Goal: Transaction & Acquisition: Purchase product/service

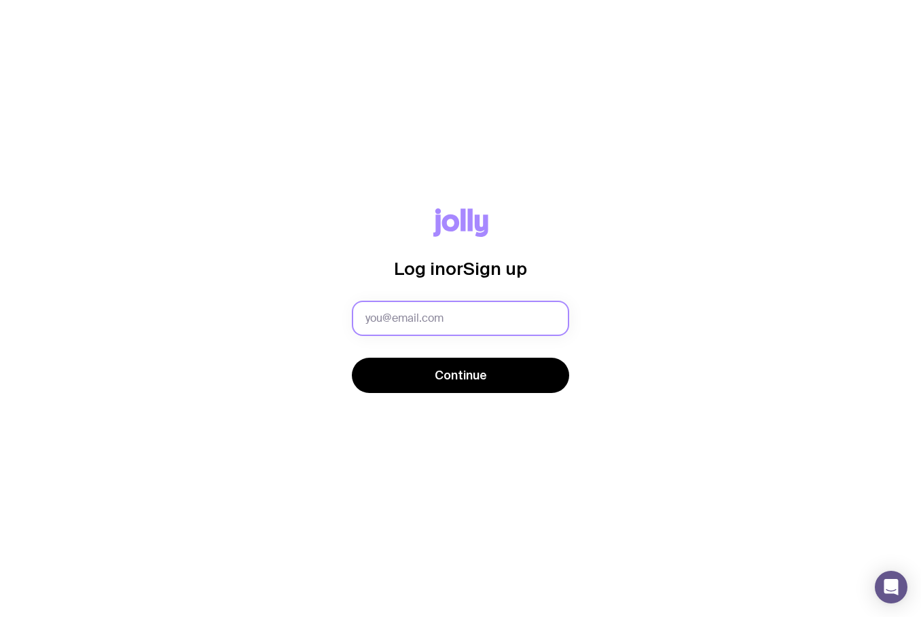
click at [507, 333] on input "text" at bounding box center [460, 318] width 217 height 35
type input "[EMAIL_ADDRESS][DOMAIN_NAME]"
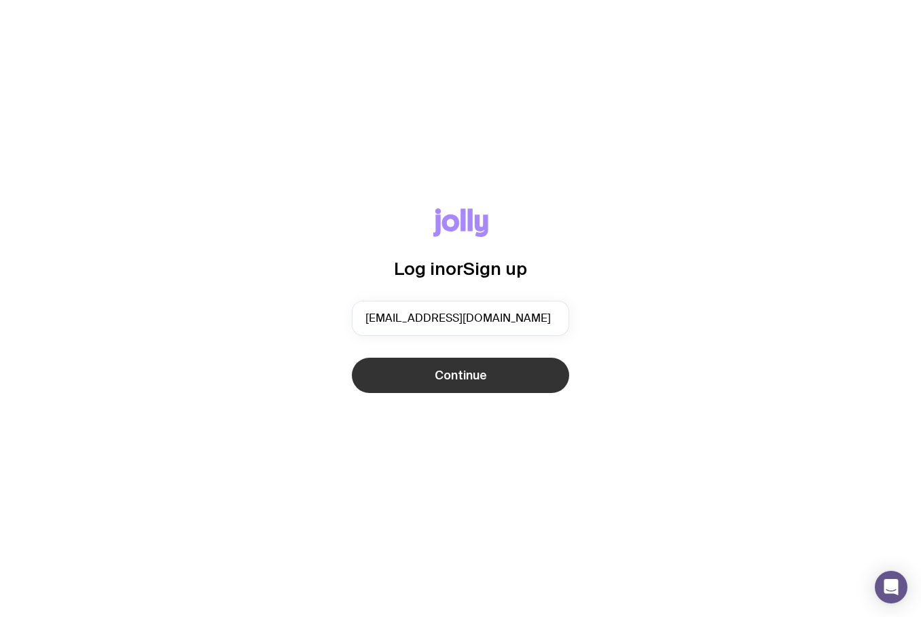
click at [485, 367] on span "Continue" at bounding box center [461, 375] width 52 height 16
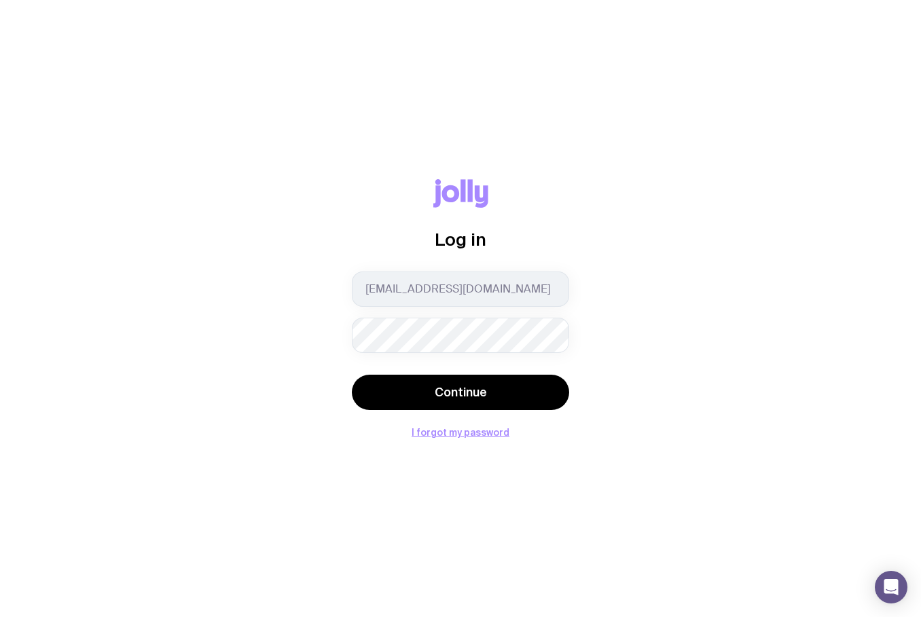
click at [457, 439] on div "Log in [EMAIL_ADDRESS][DOMAIN_NAME] Continue I forgot my password" at bounding box center [460, 308] width 921 height 617
click at [457, 437] on button "I forgot my password" at bounding box center [460, 432] width 98 height 11
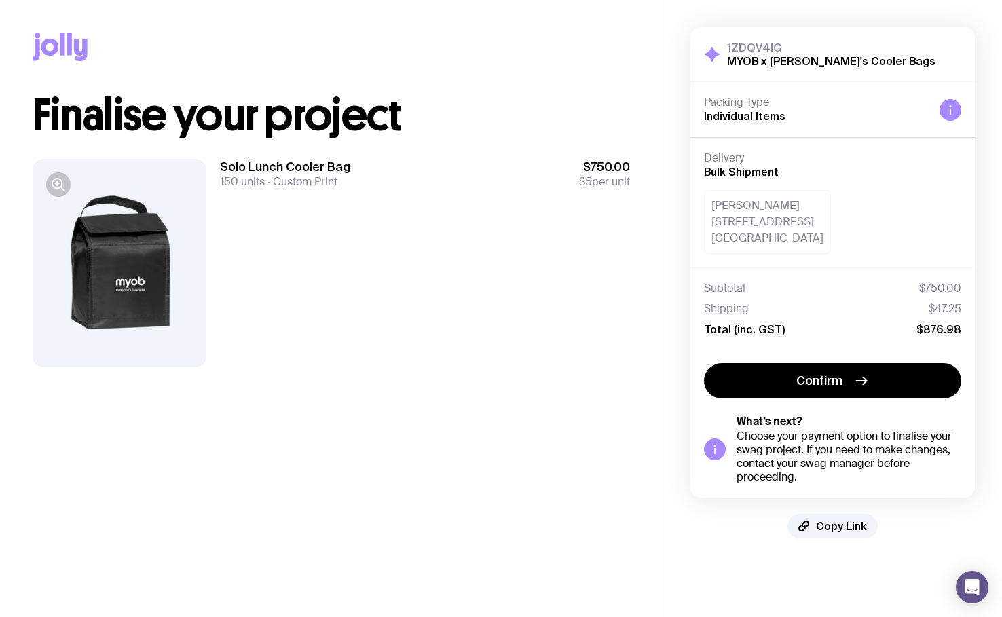
click at [623, 306] on div "Solo Lunch Cooler Bag 150 units Custom Print $750.00 $5 per unit" at bounding box center [425, 263] width 410 height 208
click at [711, 559] on div "1ZDQV4IG MYOB x Jim's Cooler Bags Hide Details Packing Type Individual Items De…" at bounding box center [832, 283] width 339 height 566
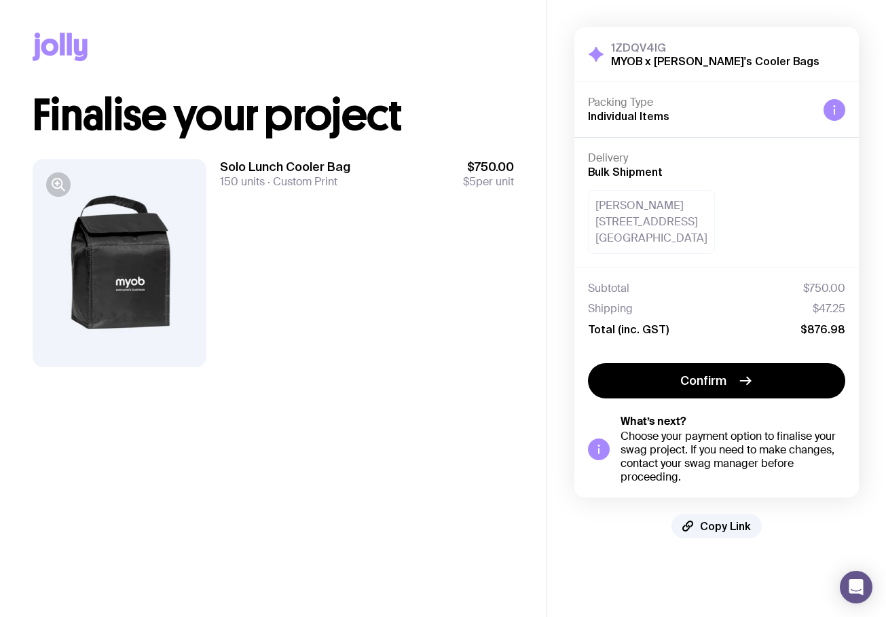
click at [527, 549] on main "Copy Link Finalise your project Solo Lunch Cooler Bag 150 units Custom Print $7…" at bounding box center [273, 308] width 547 height 617
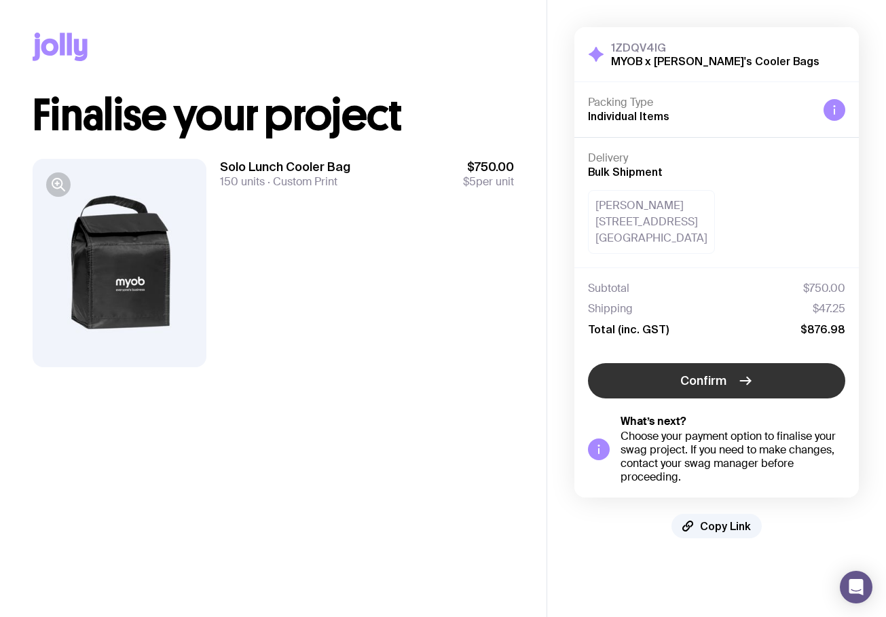
click at [762, 369] on button "Confirm" at bounding box center [716, 380] width 257 height 35
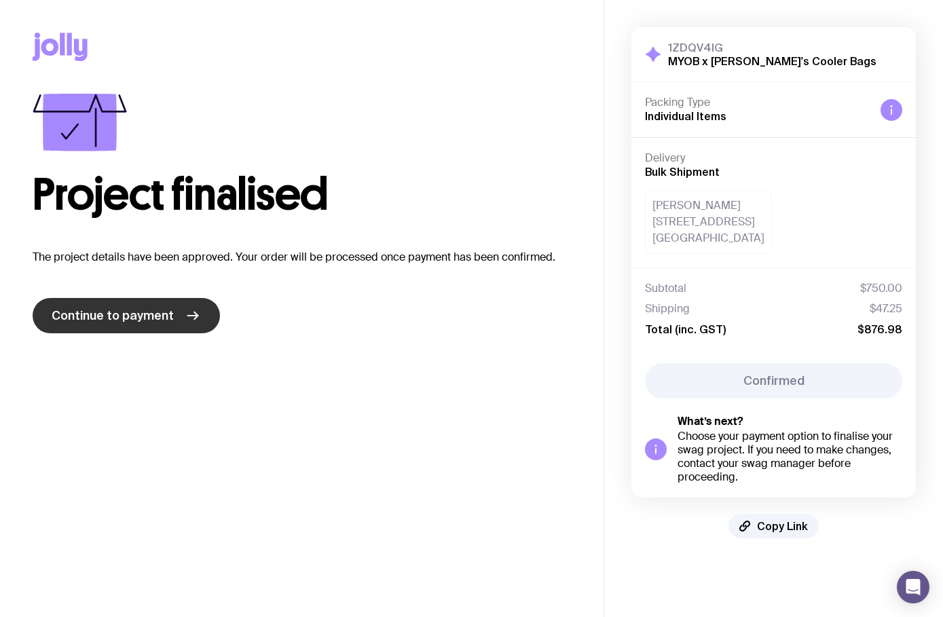
click at [153, 319] on span "Continue to payment" at bounding box center [113, 316] width 122 height 16
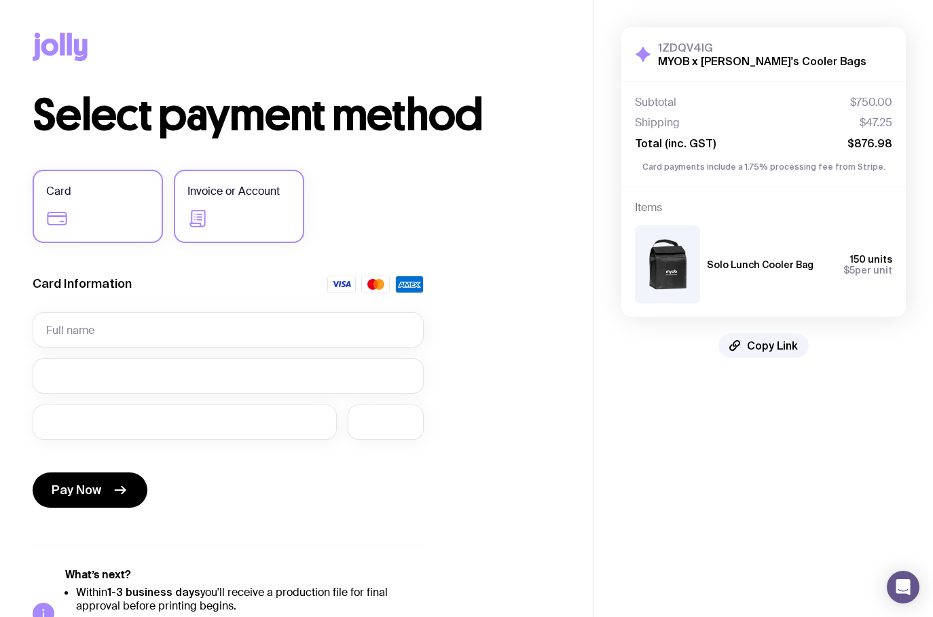
click at [272, 204] on label "Invoice or Account" at bounding box center [239, 206] width 130 height 73
click at [0, 0] on input "Invoice or Account" at bounding box center [0, 0] width 0 height 0
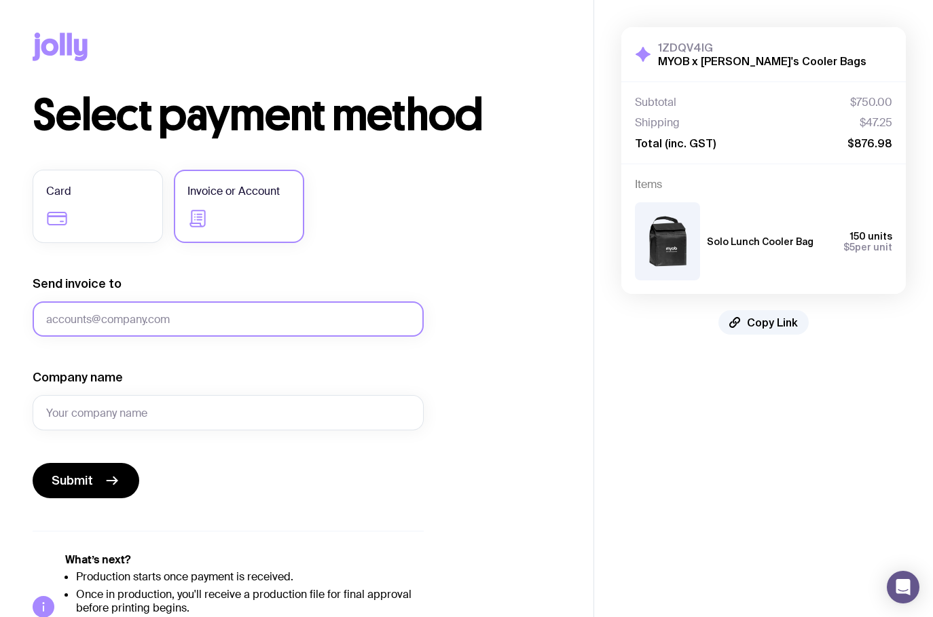
click at [249, 320] on input "Send invoice to" at bounding box center [228, 318] width 391 height 35
click at [129, 324] on input "accounts" at bounding box center [228, 318] width 391 height 35
paste input "payable.au@myob.com"
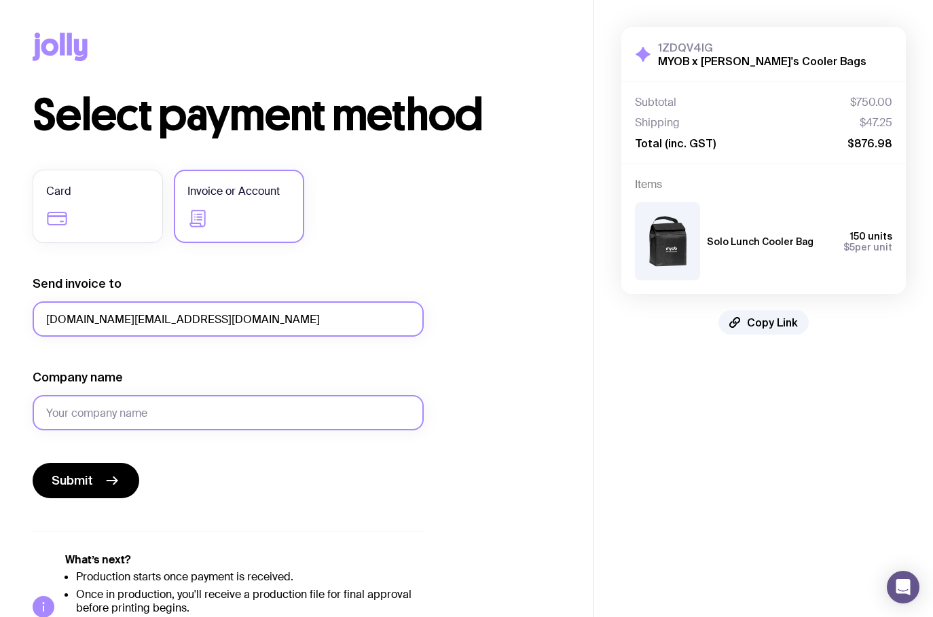
type input "accountspayable.au@myob.com"
click at [128, 422] on input "Company name" at bounding box center [228, 412] width 391 height 35
click at [89, 404] on input "Company name" at bounding box center [228, 412] width 391 height 35
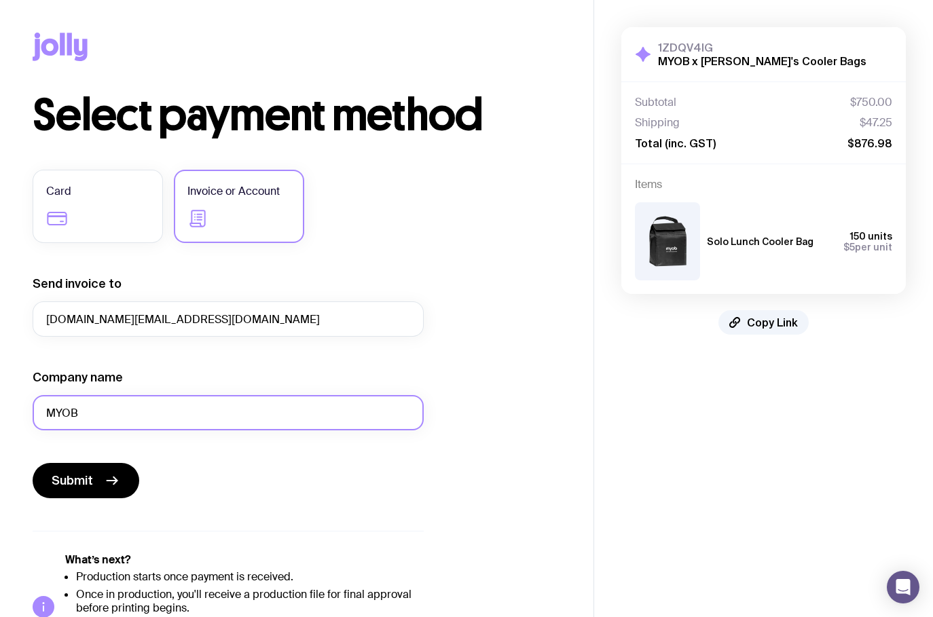
type input "MYOB"
click at [514, 433] on div "Select payment method Card Invoice or Account Send invoice to accountspayable.a…" at bounding box center [297, 377] width 528 height 567
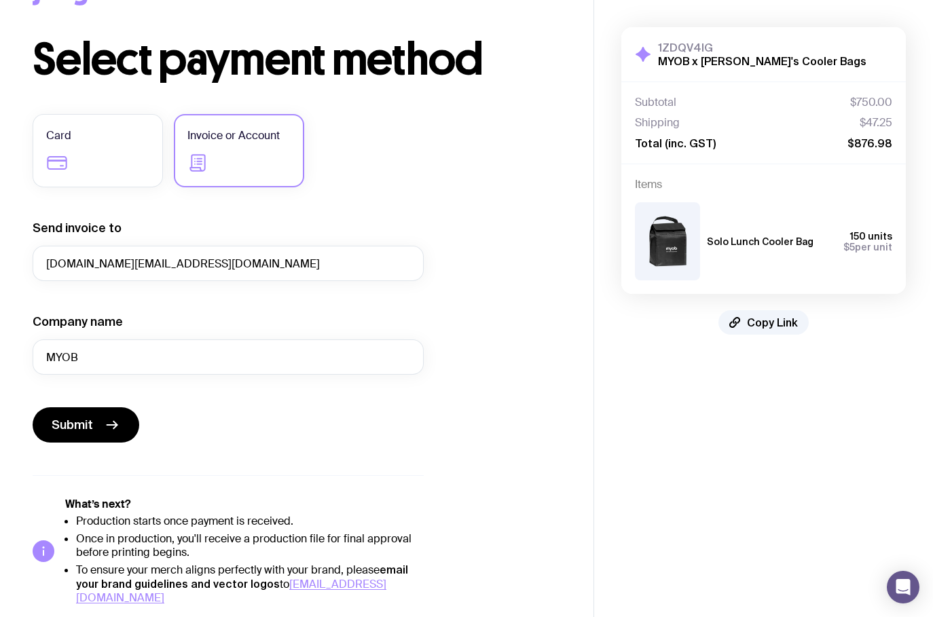
scroll to position [56, 0]
click at [58, 427] on span "Submit" at bounding box center [72, 424] width 41 height 16
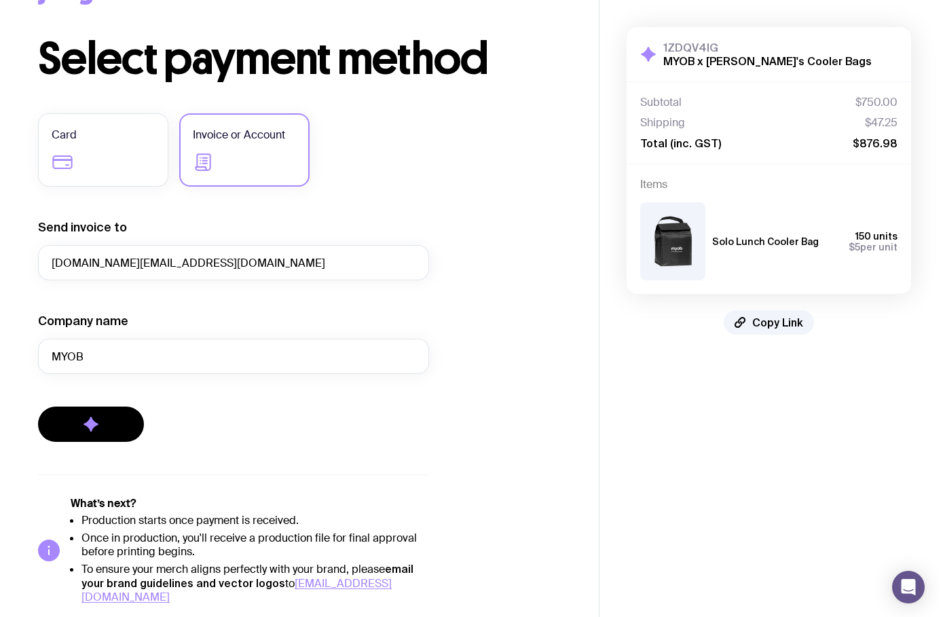
scroll to position [0, 0]
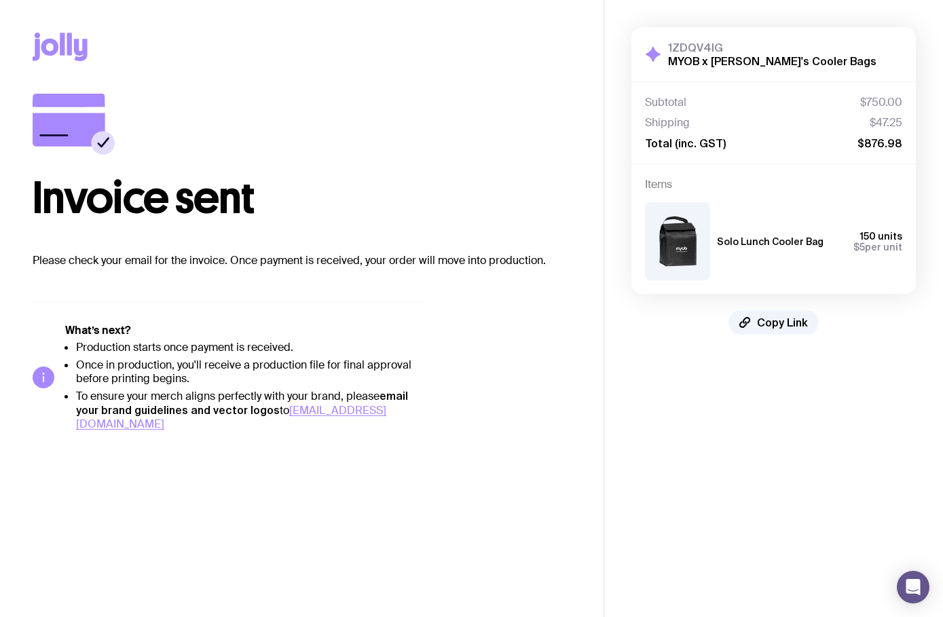
click at [175, 498] on main "Copy Link Invoice sent Please check your email for the invoice. Once payment is…" at bounding box center [302, 308] width 604 height 617
